Goal: Task Accomplishment & Management: Manage account settings

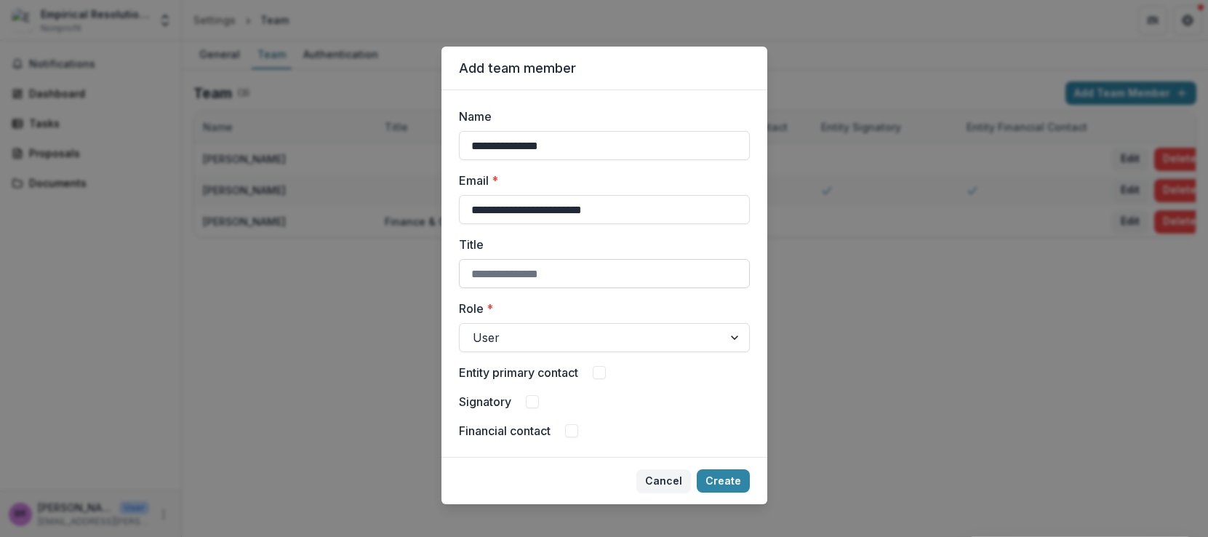
click at [569, 279] on input "Title" at bounding box center [604, 273] width 291 height 29
type input "********"
click at [601, 336] on div at bounding box center [591, 337] width 237 height 20
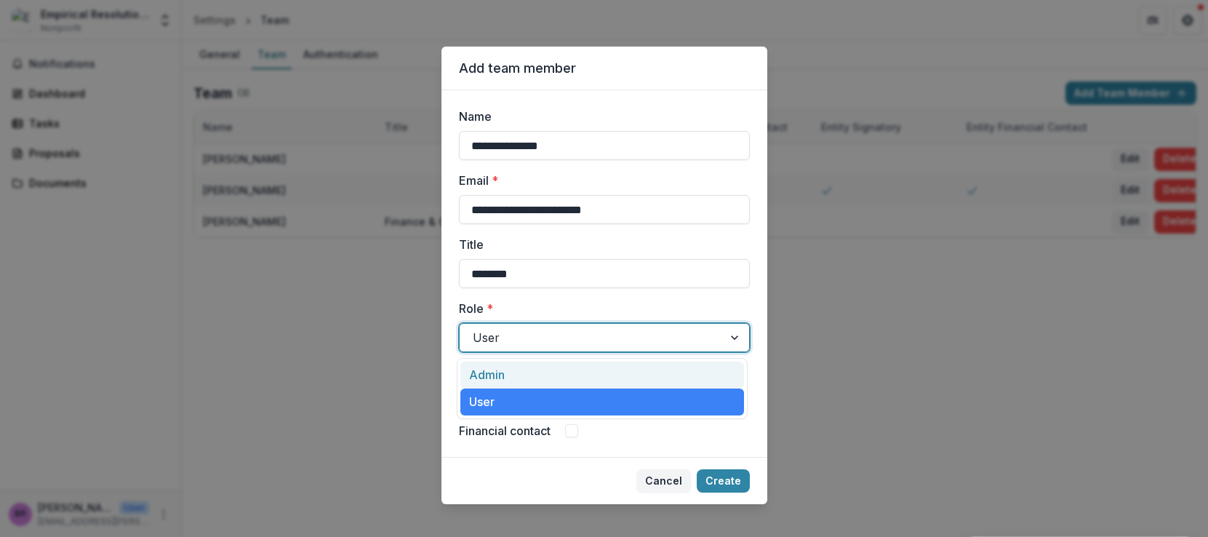
click at [601, 372] on div "Admin" at bounding box center [602, 374] width 284 height 27
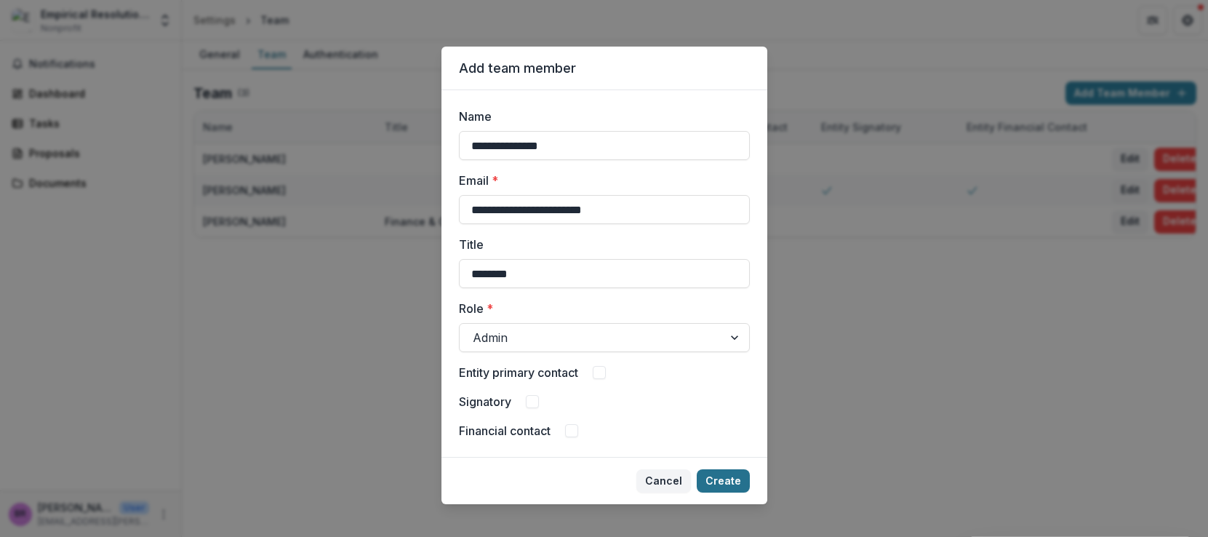
click at [726, 477] on button "Create" at bounding box center [723, 480] width 53 height 23
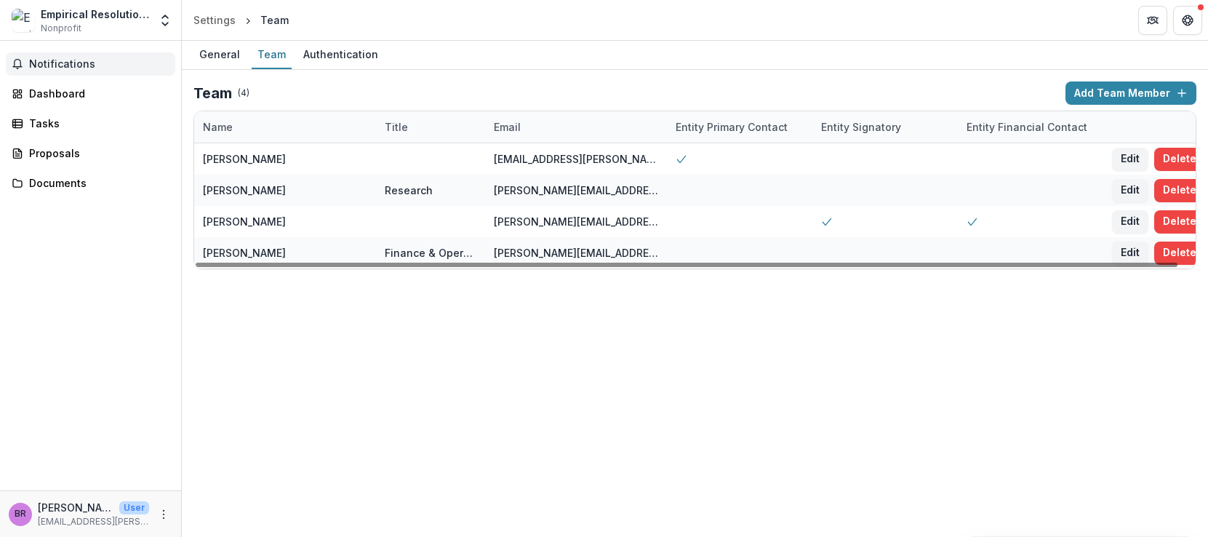
click at [60, 65] on span "Notifications" at bounding box center [99, 64] width 140 height 12
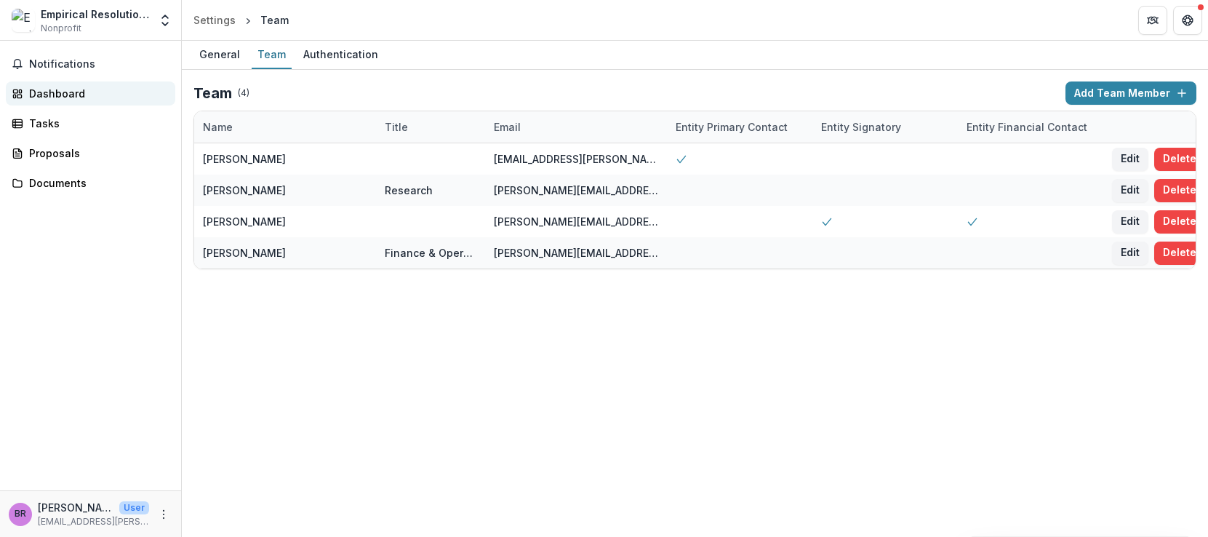
click at [65, 94] on div "Dashboard" at bounding box center [96, 93] width 135 height 15
